Goal: Transaction & Acquisition: Download file/media

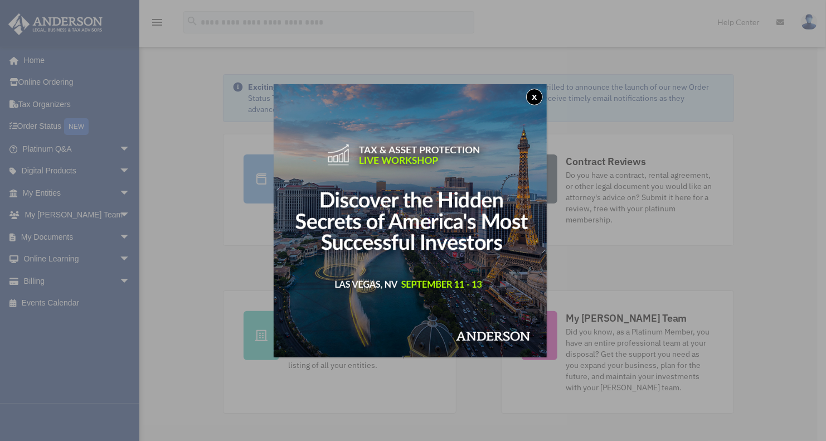
click at [540, 94] on button "x" at bounding box center [534, 97] width 17 height 17
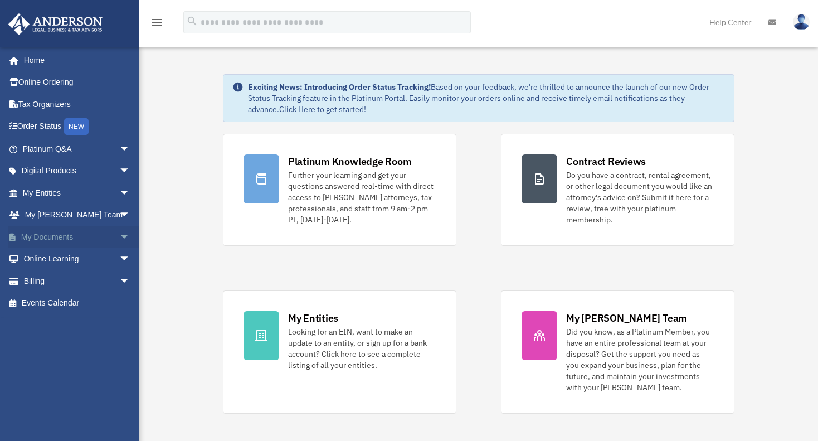
click at [119, 238] on span "arrow_drop_down" at bounding box center [130, 237] width 22 height 23
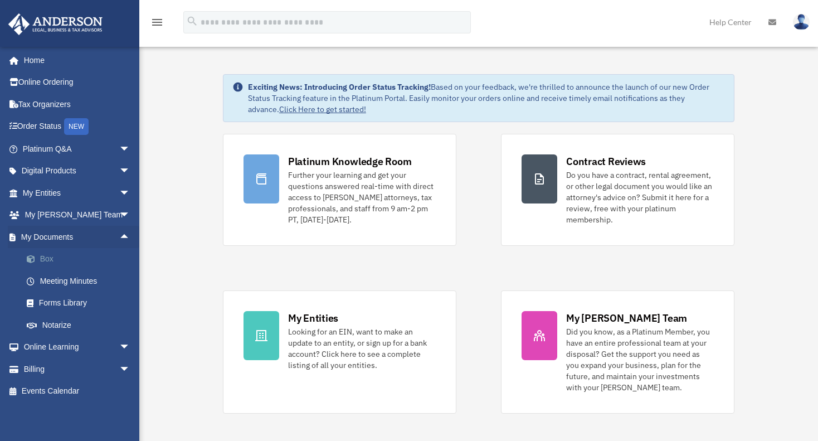
click at [45, 258] on link "Box" at bounding box center [81, 259] width 131 height 22
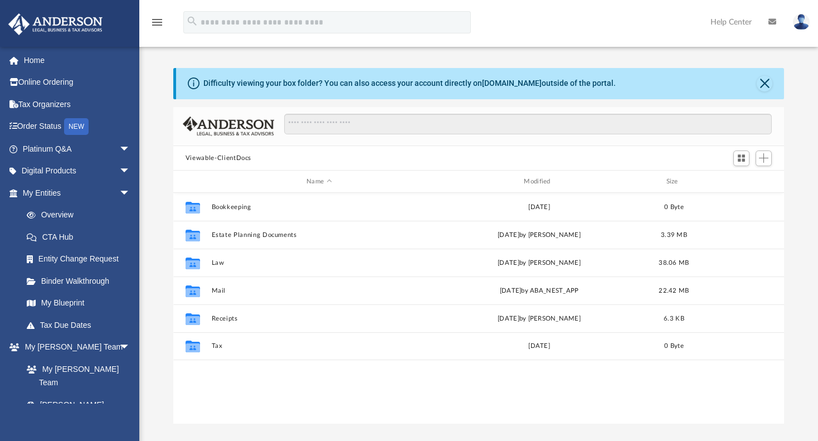
scroll to position [245, 603]
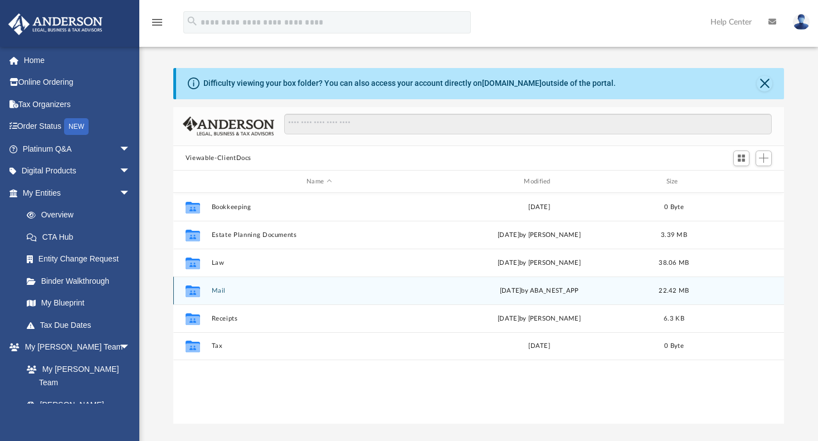
click at [220, 291] on button "Mail" at bounding box center [318, 290] width 215 height 7
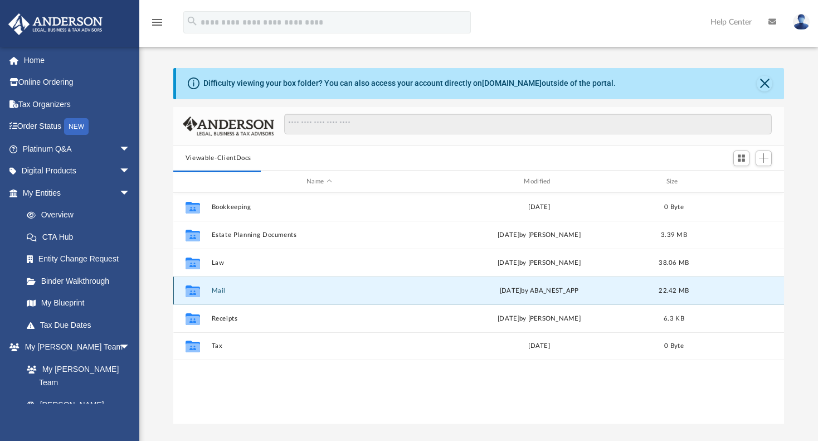
click at [222, 286] on div "Collaborated Folder Mail [DATE] by ABA_NEST_APP 22.42 MB" at bounding box center [478, 290] width 611 height 28
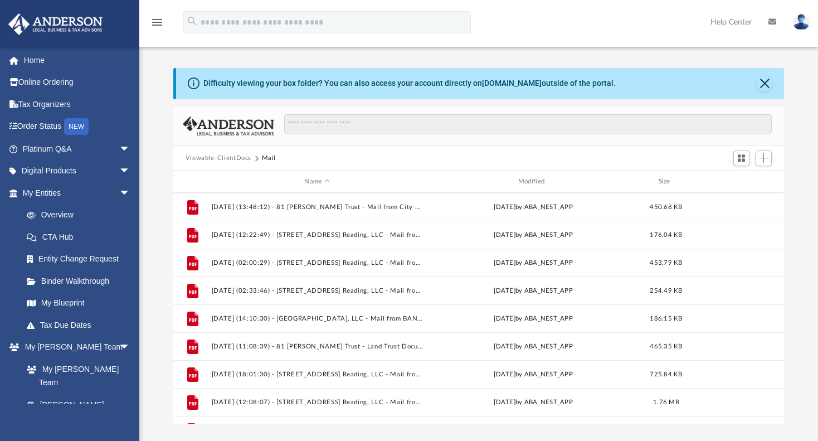
click at [659, 155] on div "Viewable-ClientDocs Mail" at bounding box center [478, 158] width 611 height 25
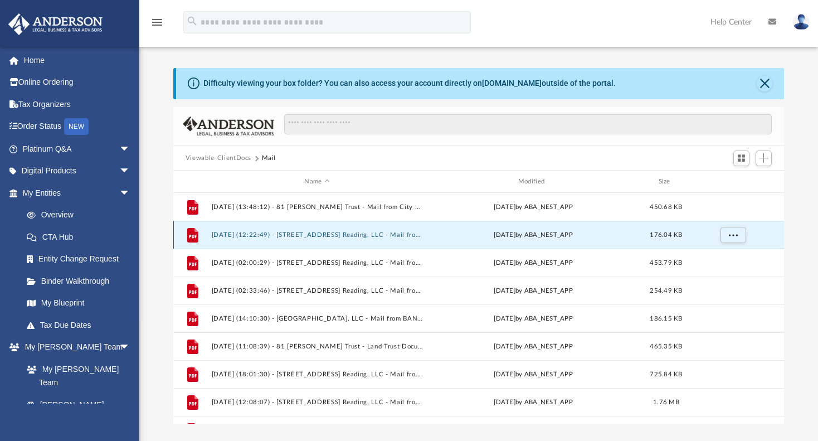
click at [338, 232] on button "[DATE] (12:22:49) - [STREET_ADDRESS] Reading, LLC - Mail from [GEOGRAPHIC_DATA]…" at bounding box center [316, 234] width 211 height 7
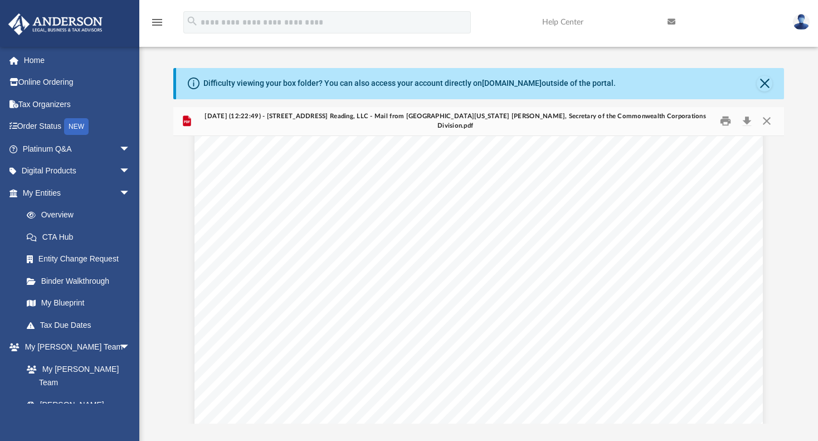
scroll to position [379, 0]
click at [765, 123] on button "Close" at bounding box center [767, 121] width 20 height 17
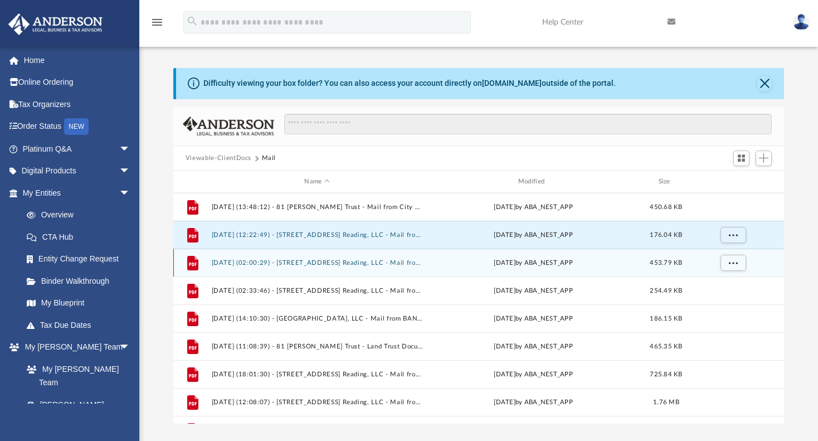
click at [315, 258] on div "File [DATE] (02:00:29) - [STREET_ADDRESS] Reading, LLC - Mail from [PERSON_NAME…" at bounding box center [478, 262] width 611 height 28
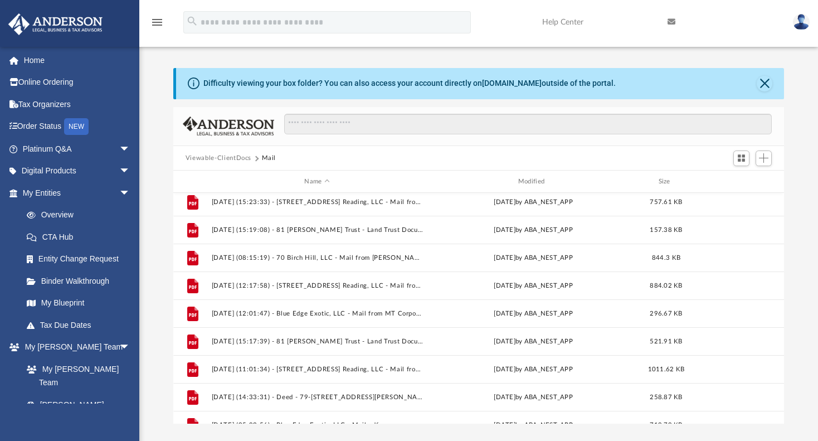
scroll to position [689, 0]
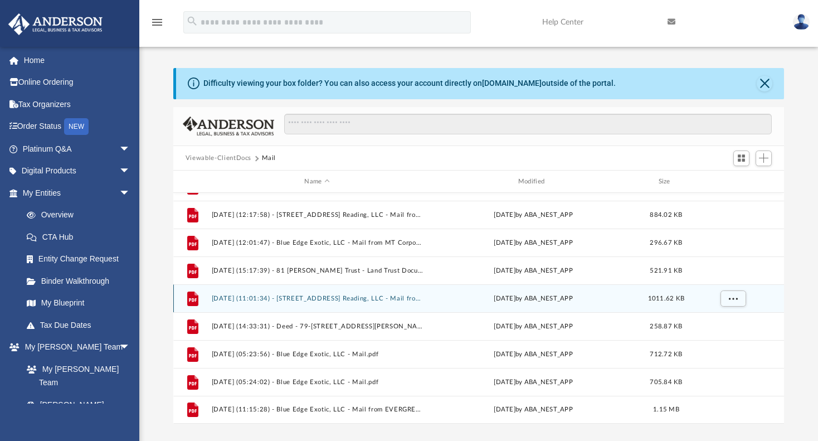
click at [315, 301] on button "[DATE] (11:01:34) - [STREET_ADDRESS] Reading, LLC - Mail from [PERSON_NAME].pdf" at bounding box center [316, 298] width 211 height 7
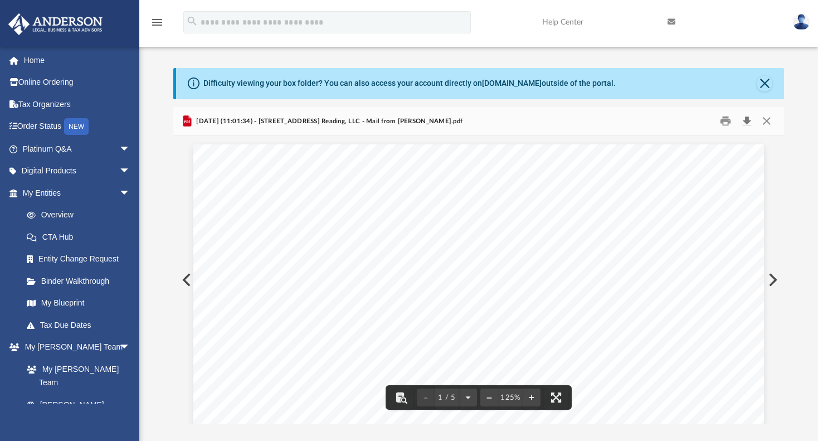
click at [748, 118] on button "Download" at bounding box center [746, 121] width 20 height 17
